Goal: Information Seeking & Learning: Check status

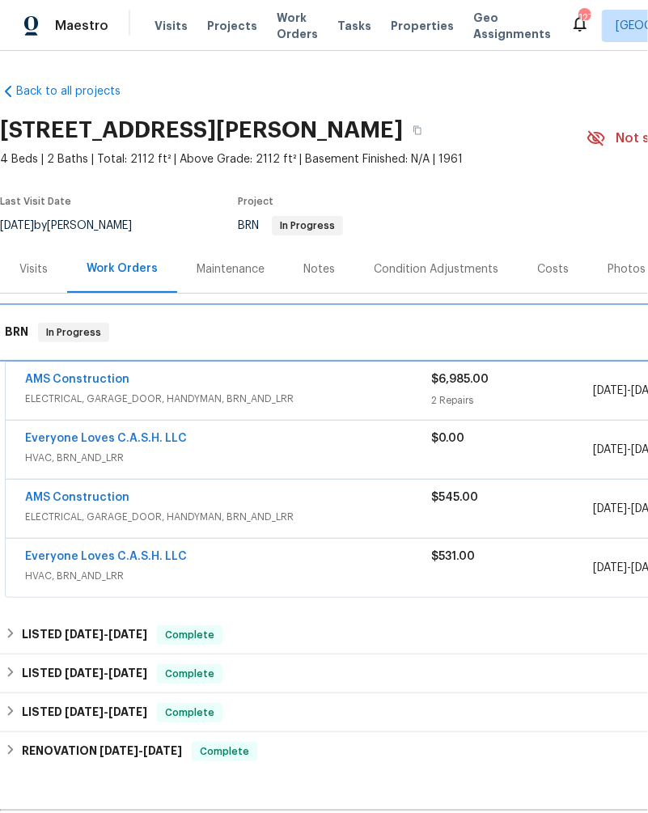
click at [139, 319] on div "BRN In Progress" at bounding box center [457, 332] width 914 height 52
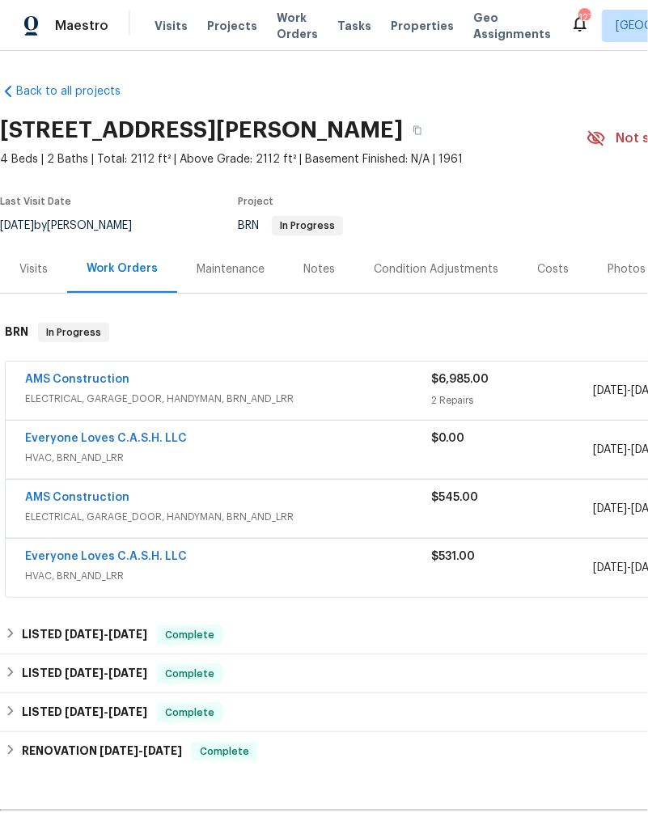
click at [99, 430] on span "Everyone Loves C.A.S.H. LLC" at bounding box center [106, 438] width 162 height 16
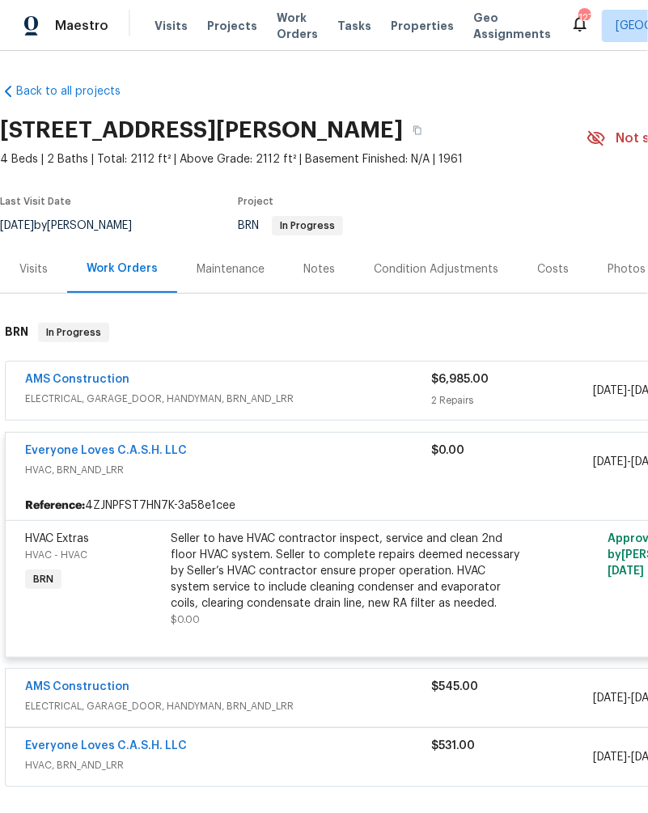
click at [85, 476] on span "HVAC, BRN_AND_LRR" at bounding box center [228, 470] width 406 height 16
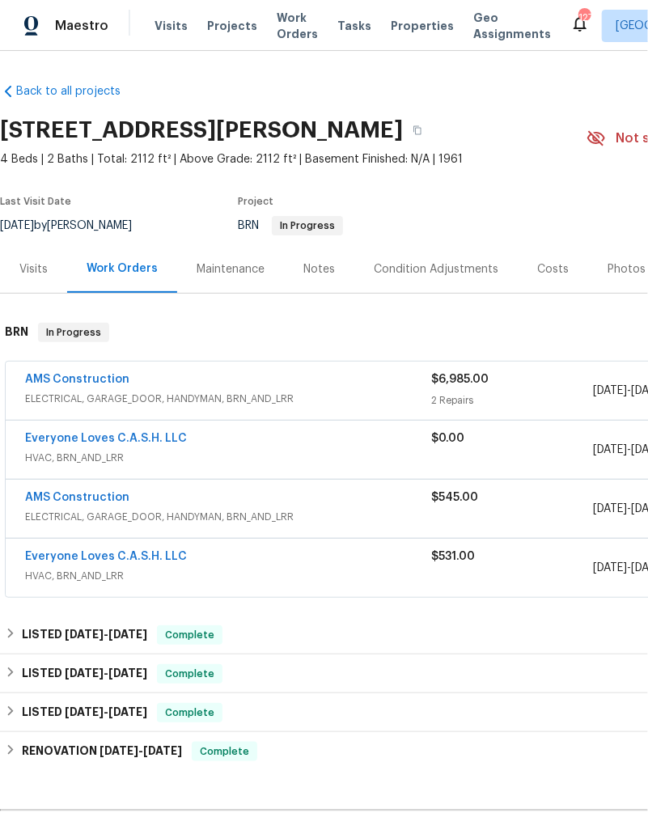
click at [103, 454] on span "HVAC, BRN_AND_LRR" at bounding box center [228, 458] width 406 height 16
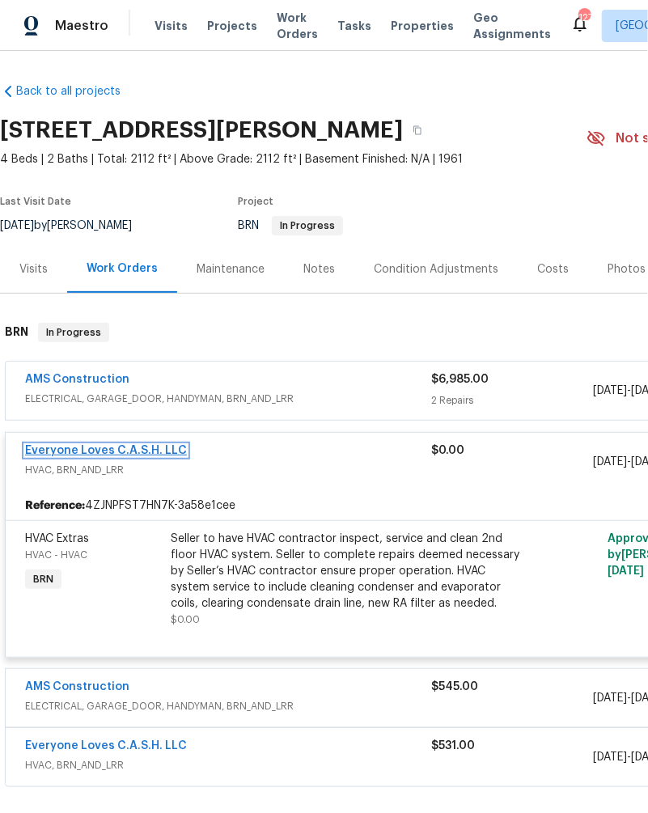
click at [146, 446] on link "Everyone Loves C.A.S.H. LLC" at bounding box center [106, 450] width 162 height 11
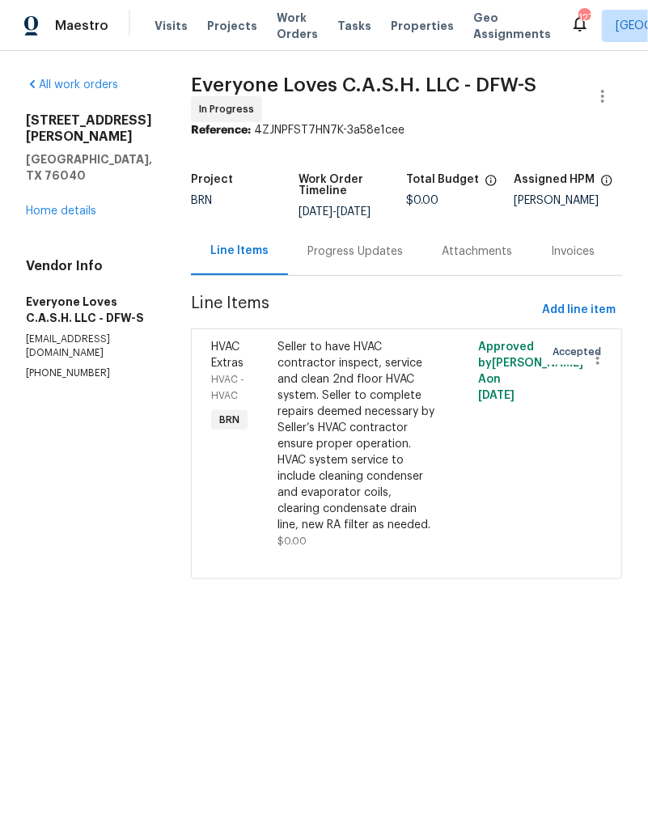
click at [349, 260] on div "Progress Updates" at bounding box center [354, 251] width 95 height 16
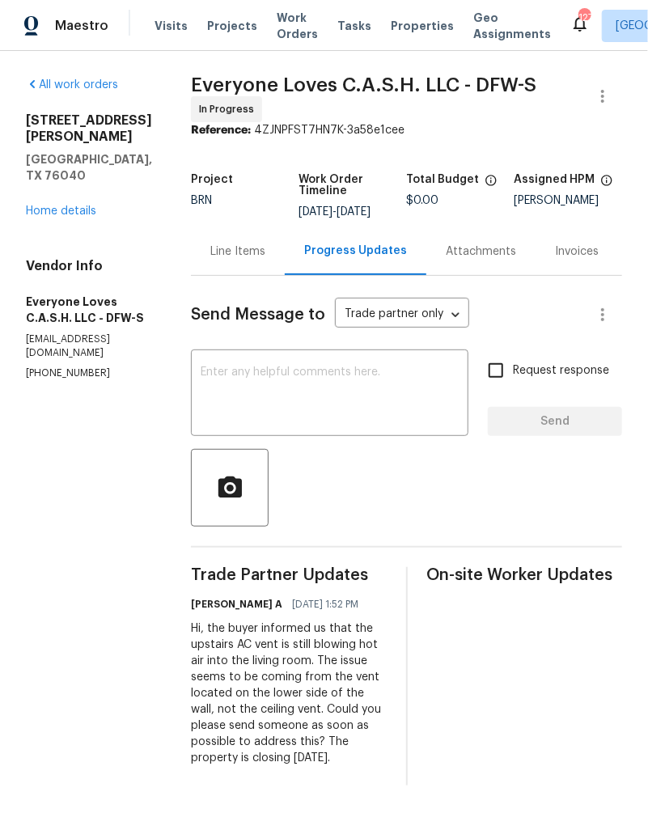
scroll to position [42, 0]
click at [57, 205] on link "Home details" at bounding box center [61, 210] width 70 height 11
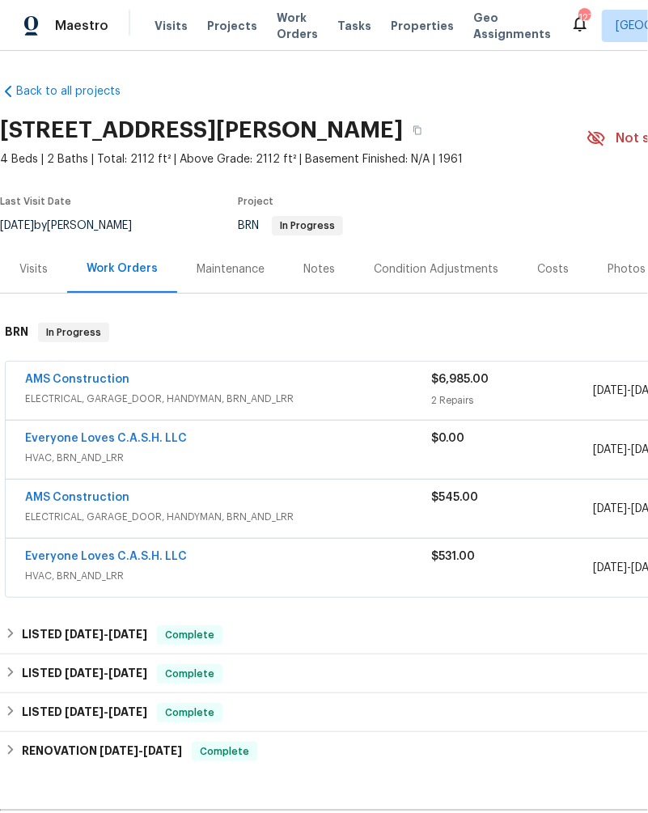
click at [74, 396] on span "ELECTRICAL, GARAGE_DOOR, HANDYMAN, BRN_AND_LRR" at bounding box center [228, 399] width 406 height 16
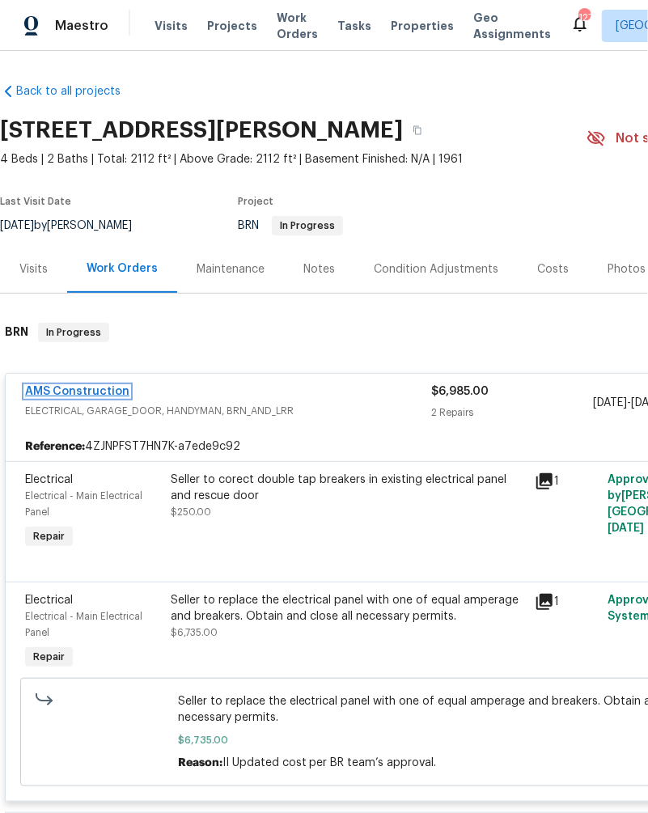
click at [74, 391] on link "AMS Construction" at bounding box center [77, 391] width 104 height 11
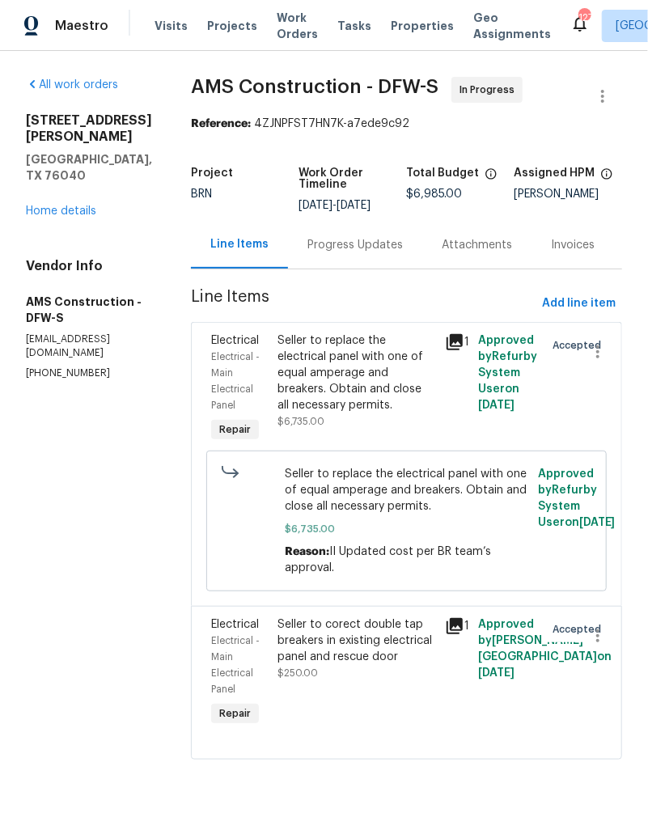
click at [460, 237] on div "Attachments" at bounding box center [477, 245] width 70 height 16
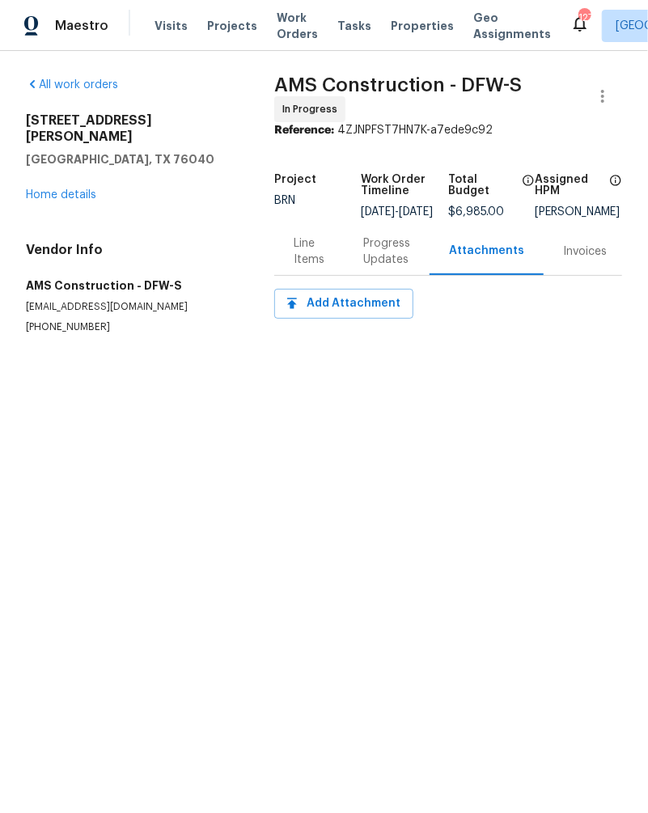
click at [556, 264] on div "Invoices" at bounding box center [584, 251] width 82 height 48
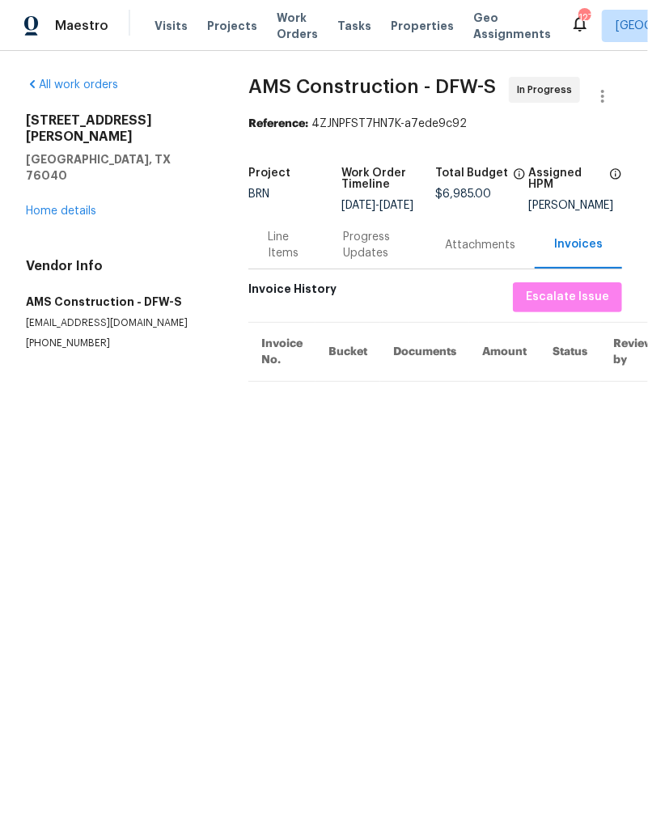
click at [382, 261] on div "Progress Updates" at bounding box center [374, 245] width 63 height 32
